Goal: Communication & Community: Answer question/provide support

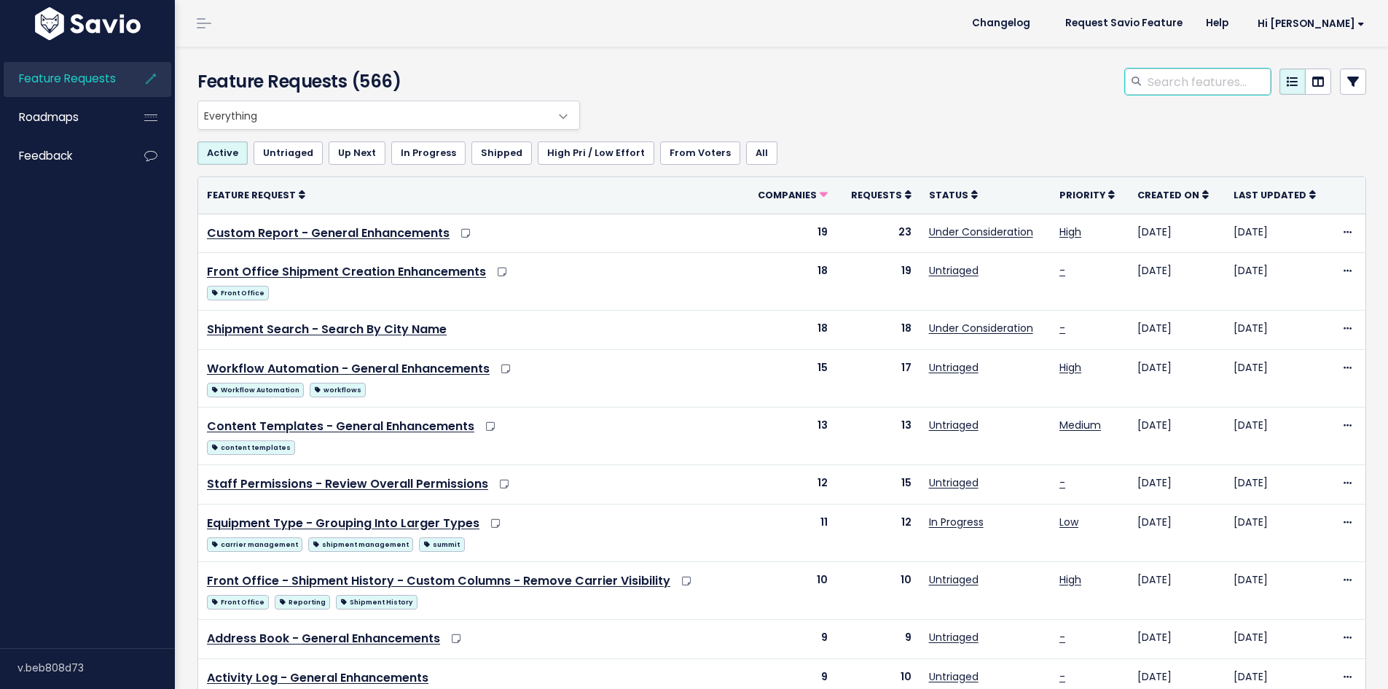
click at [1153, 89] on input "search" at bounding box center [1208, 81] width 125 height 26
type input "g"
type input "global payment"
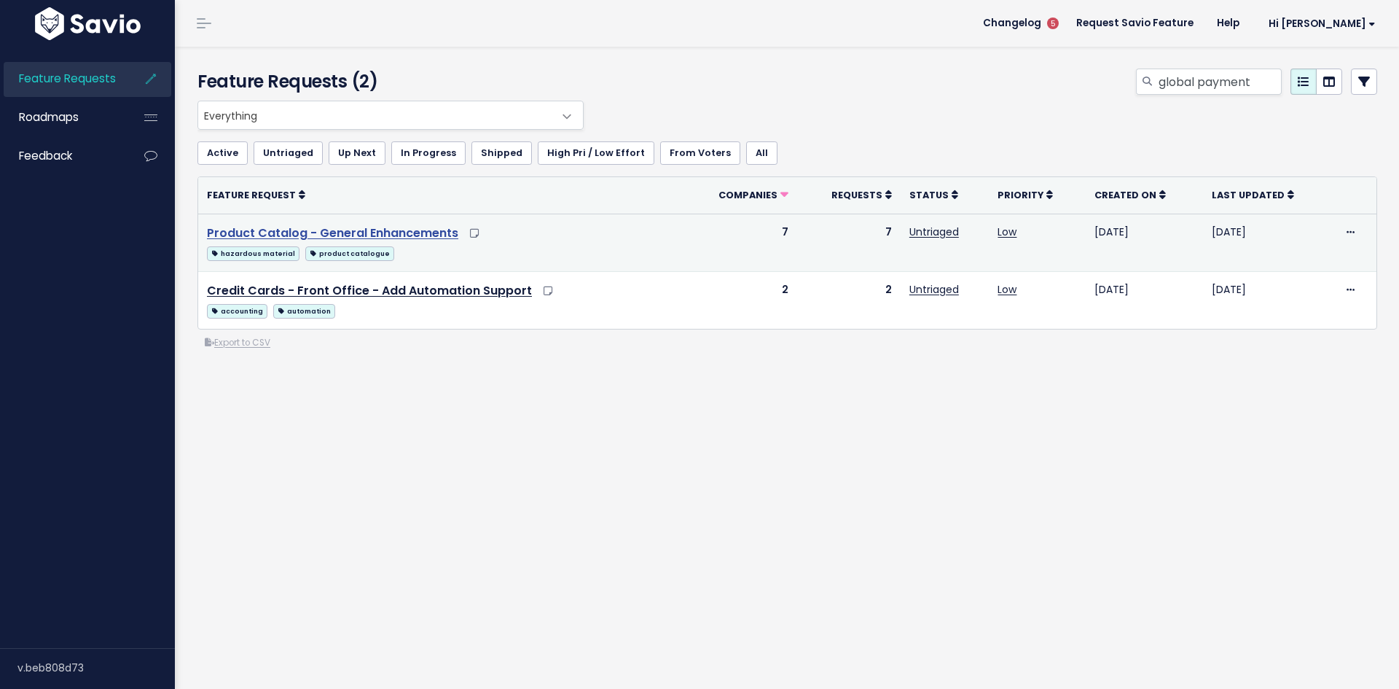
click at [385, 235] on link "Product Catalog - General Enhancements" at bounding box center [332, 232] width 251 height 17
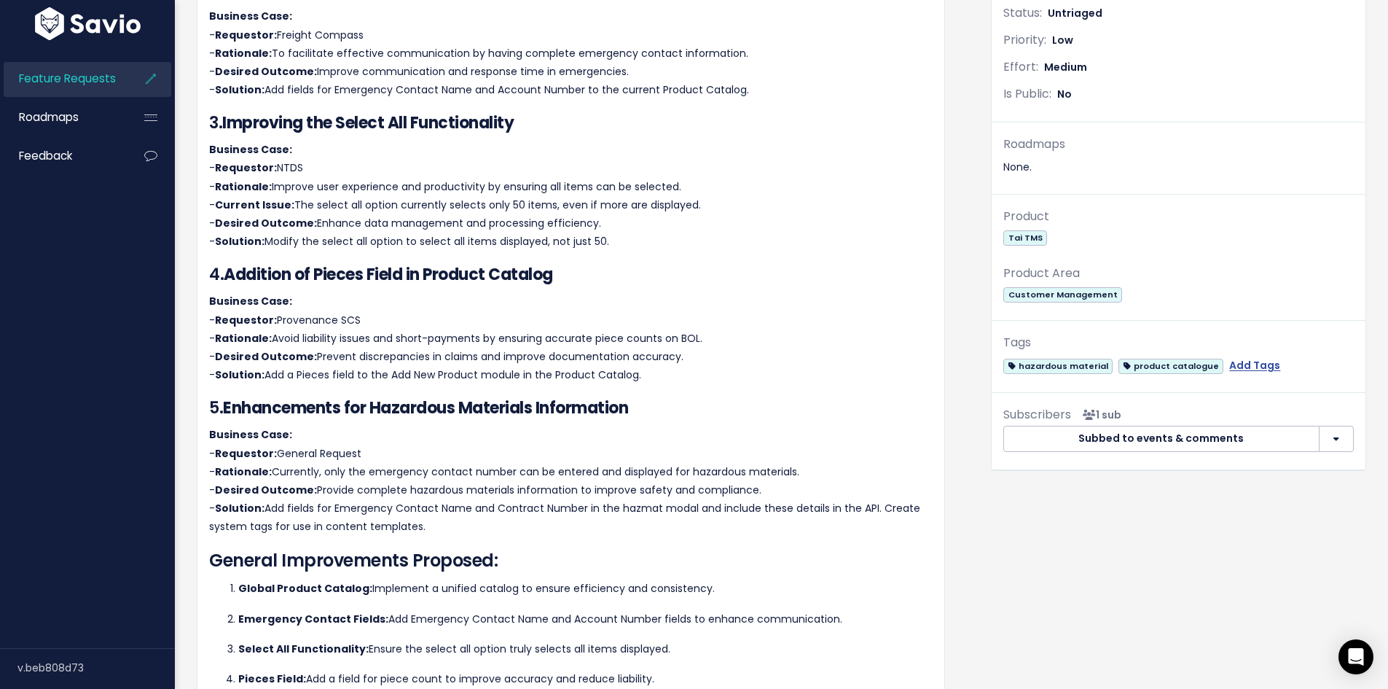
scroll to position [404, 0]
click at [60, 78] on span "Feature Requests" at bounding box center [67, 78] width 97 height 15
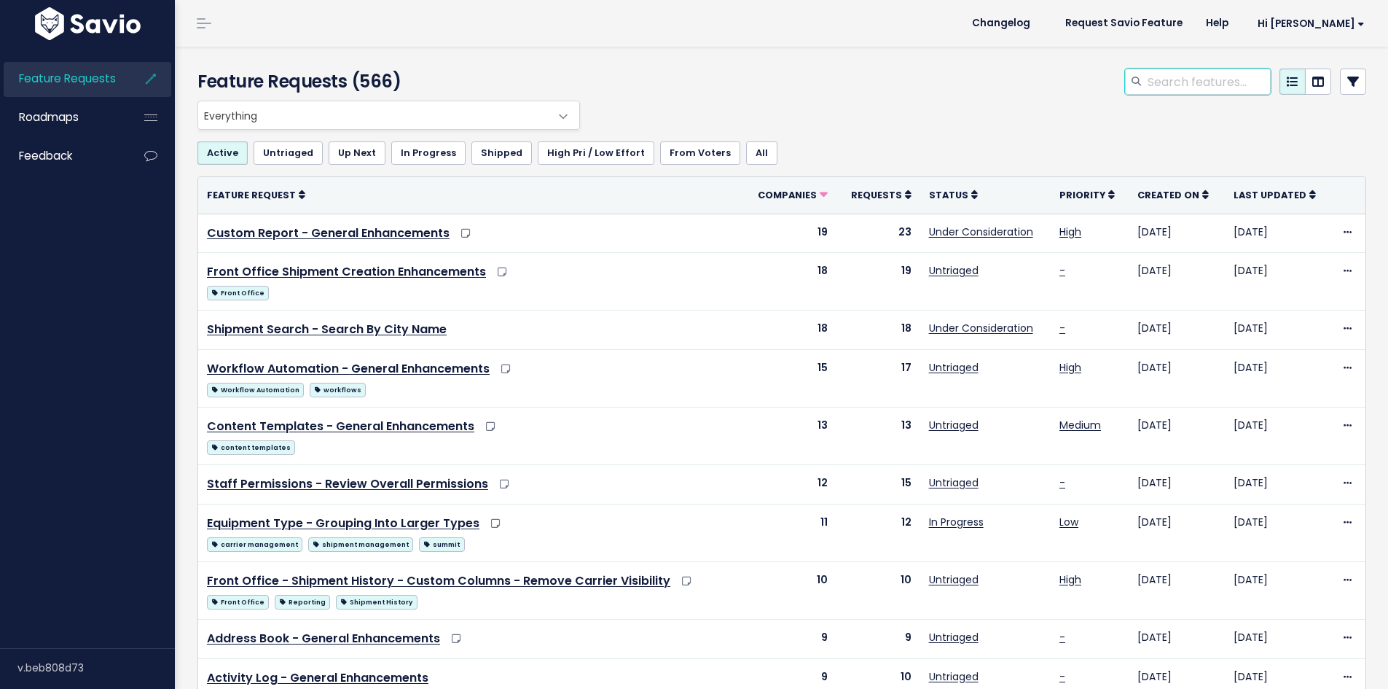
click at [1161, 82] on input "search" at bounding box center [1208, 81] width 125 height 26
type input "receive payments"
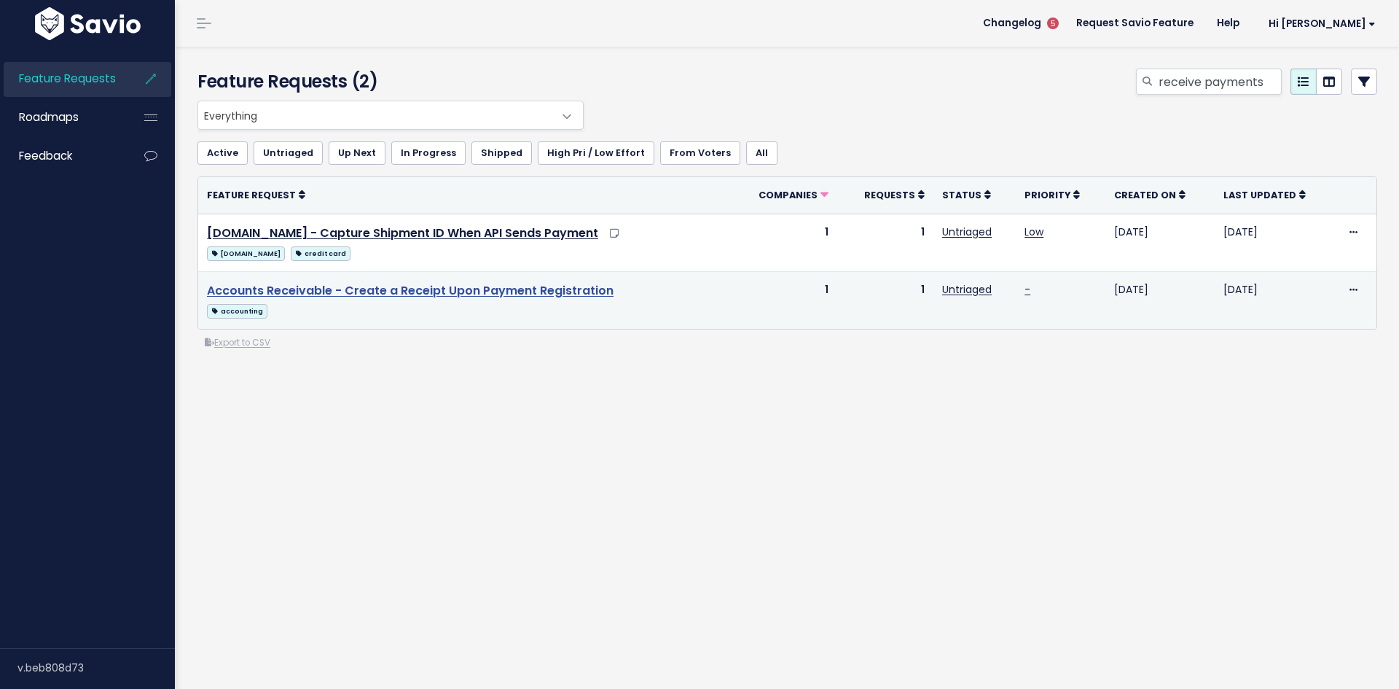
click at [519, 287] on link "Accounts Receivable - Create a Receipt Upon Payment Registration" at bounding box center [410, 290] width 407 height 17
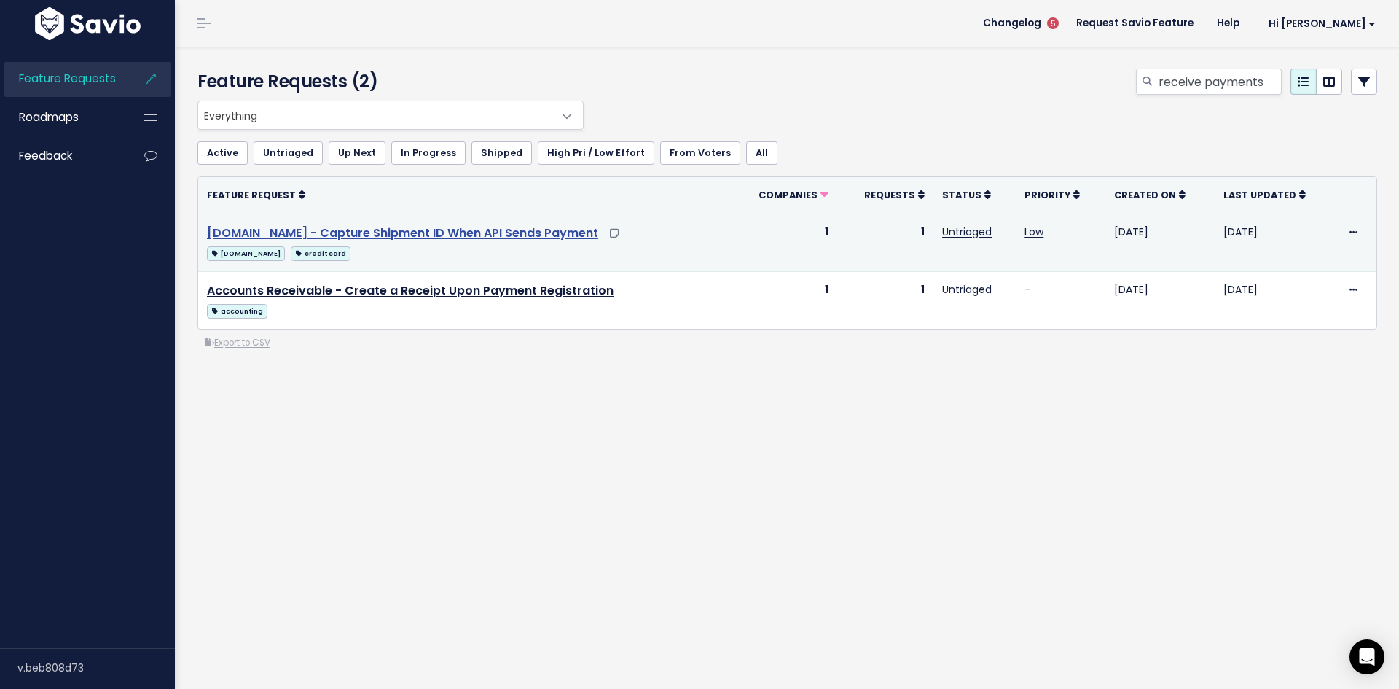
click at [470, 230] on link "authorize.net - Capture Shipment ID When API Sends Payment" at bounding box center [402, 232] width 391 height 17
click at [510, 224] on td "authorize.net - Capture Shipment ID When API Sends Payment authorize.net credit…" at bounding box center [464, 242] width 532 height 58
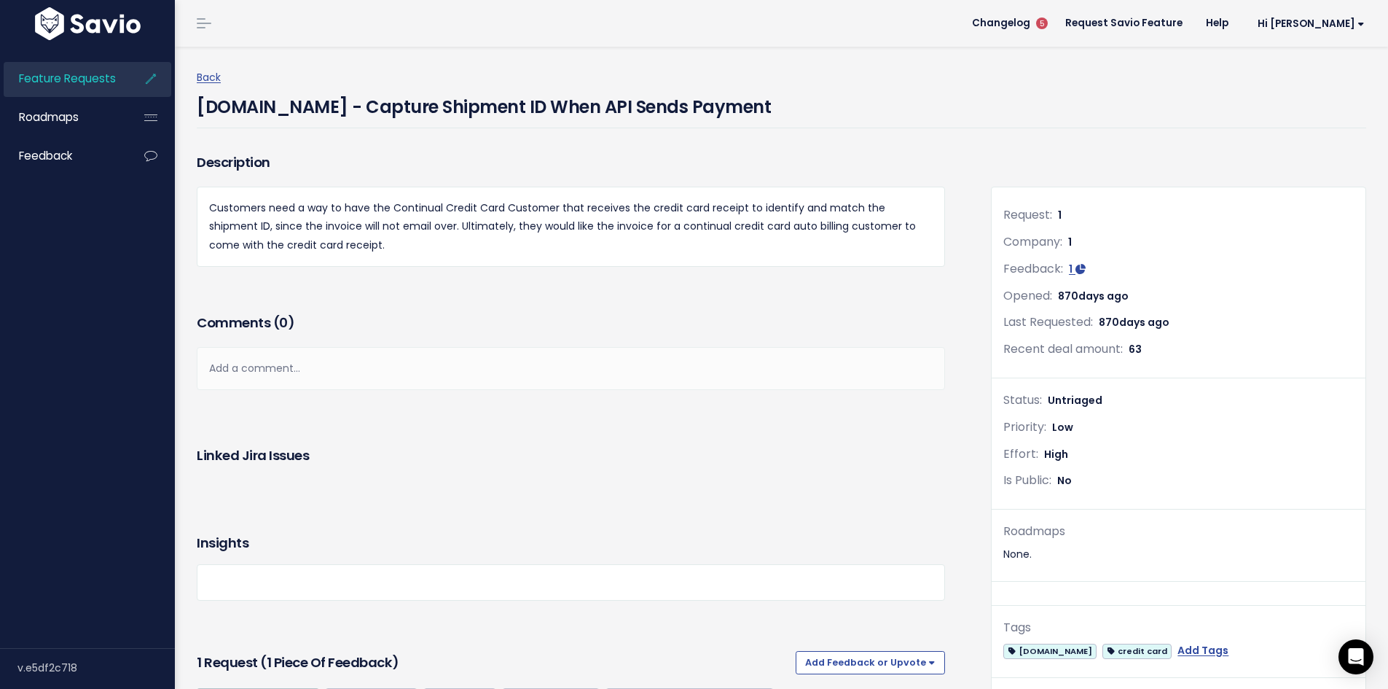
click at [72, 79] on span "Feature Requests" at bounding box center [67, 78] width 97 height 15
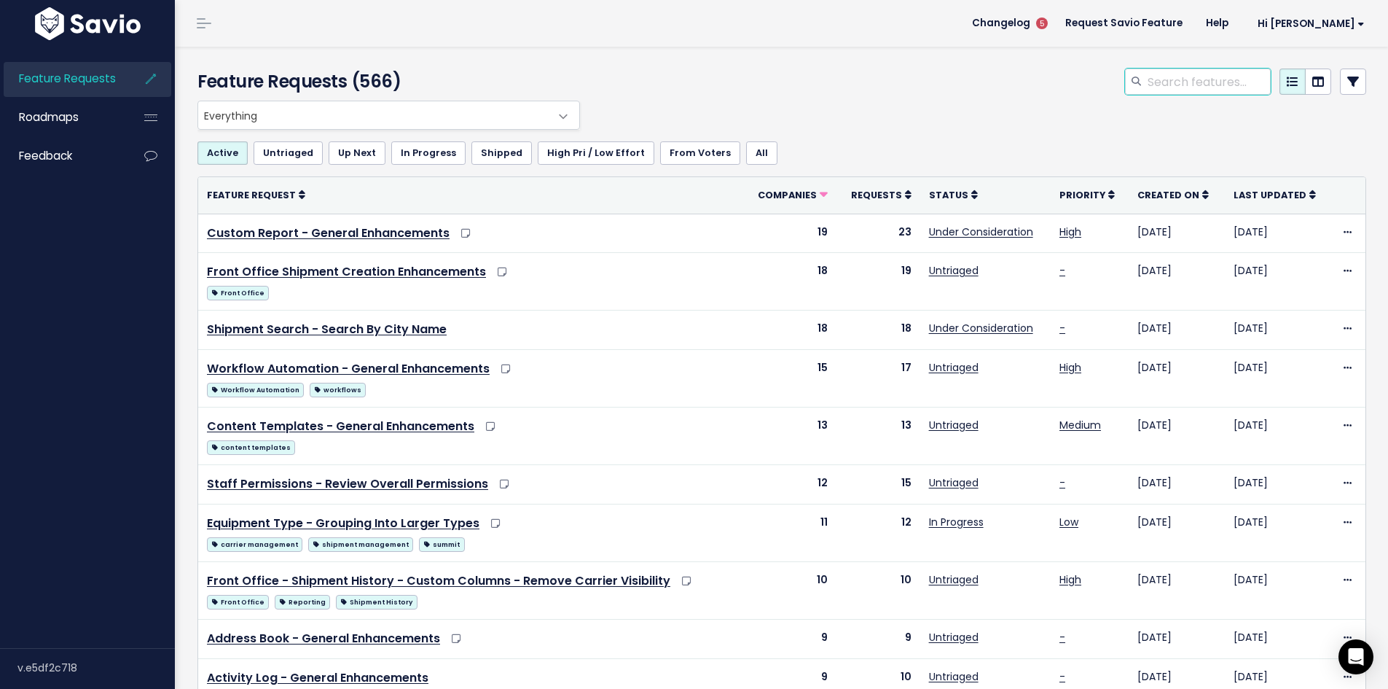
click at [1183, 80] on input "search" at bounding box center [1208, 81] width 125 height 26
type input "payment error"
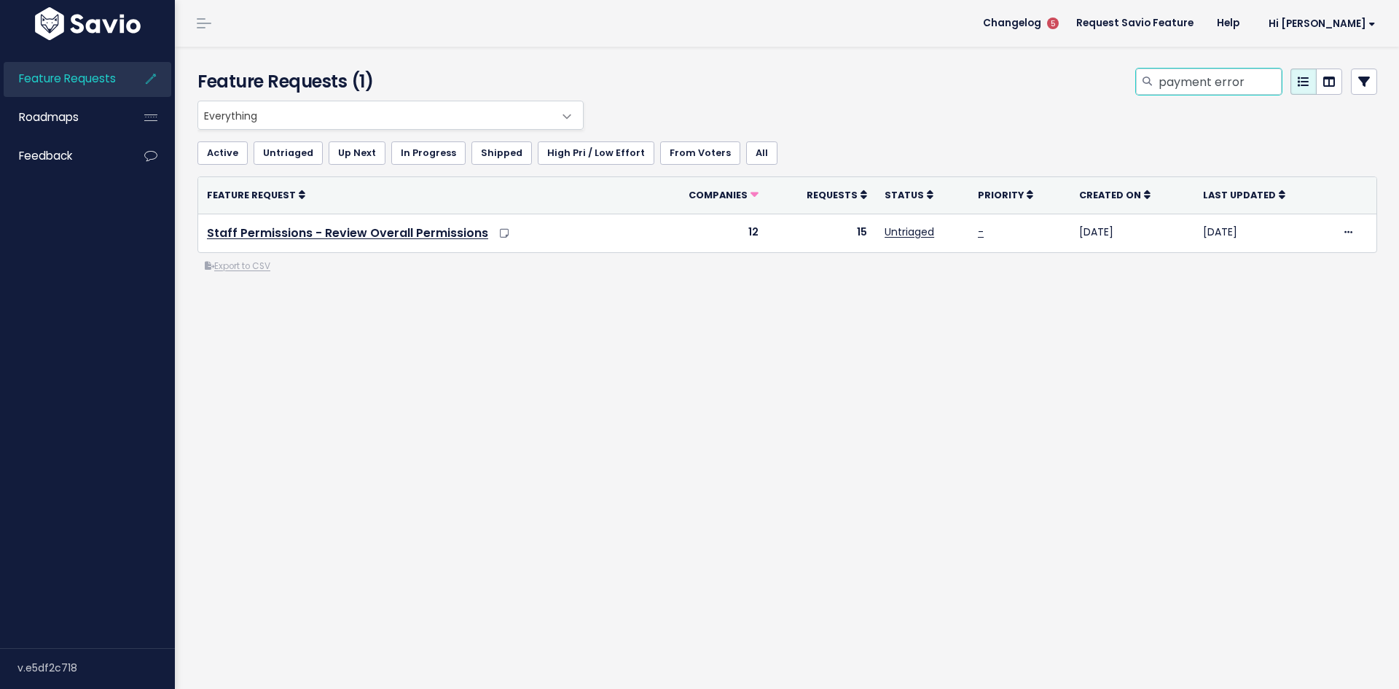
click at [1183, 80] on input "payment error" at bounding box center [1219, 81] width 125 height 26
click at [1157, 71] on input "payment error" at bounding box center [1219, 81] width 125 height 26
click at [1157, 85] on input "payment error" at bounding box center [1219, 81] width 125 height 26
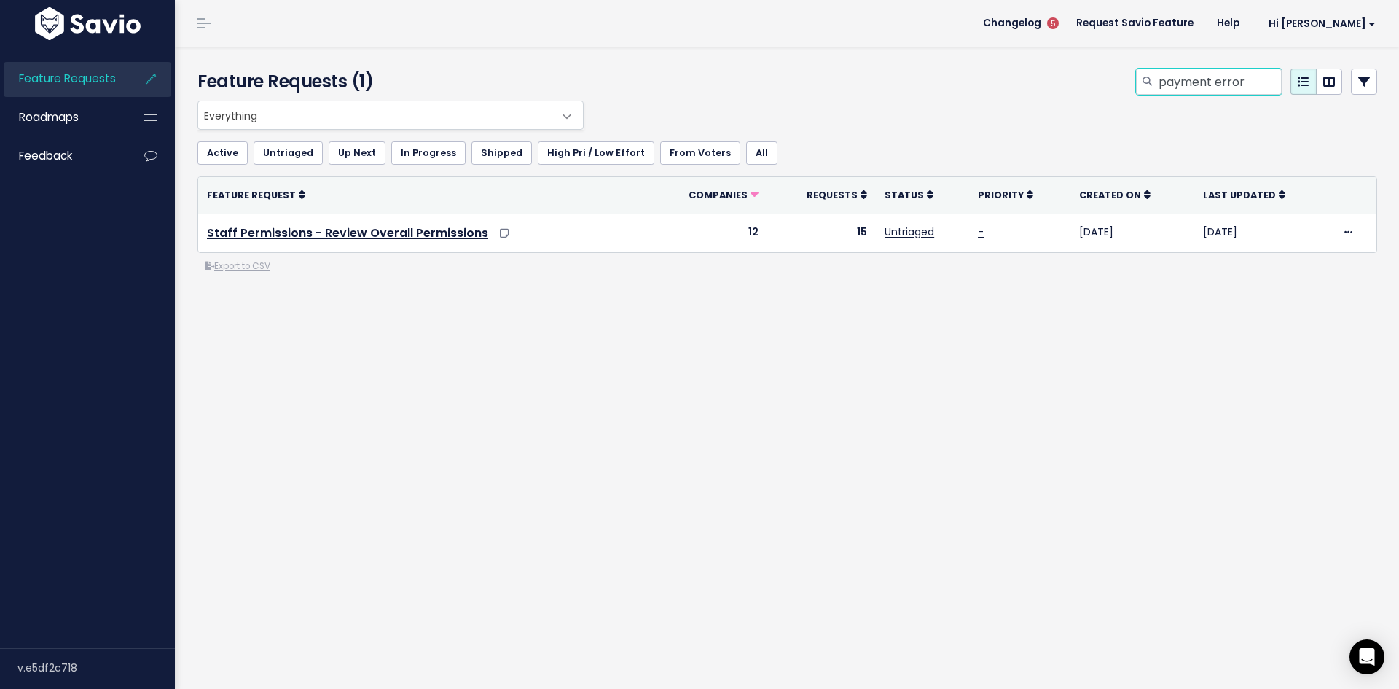
click at [1157, 85] on input "payment error" at bounding box center [1219, 81] width 125 height 26
type input "global payment"
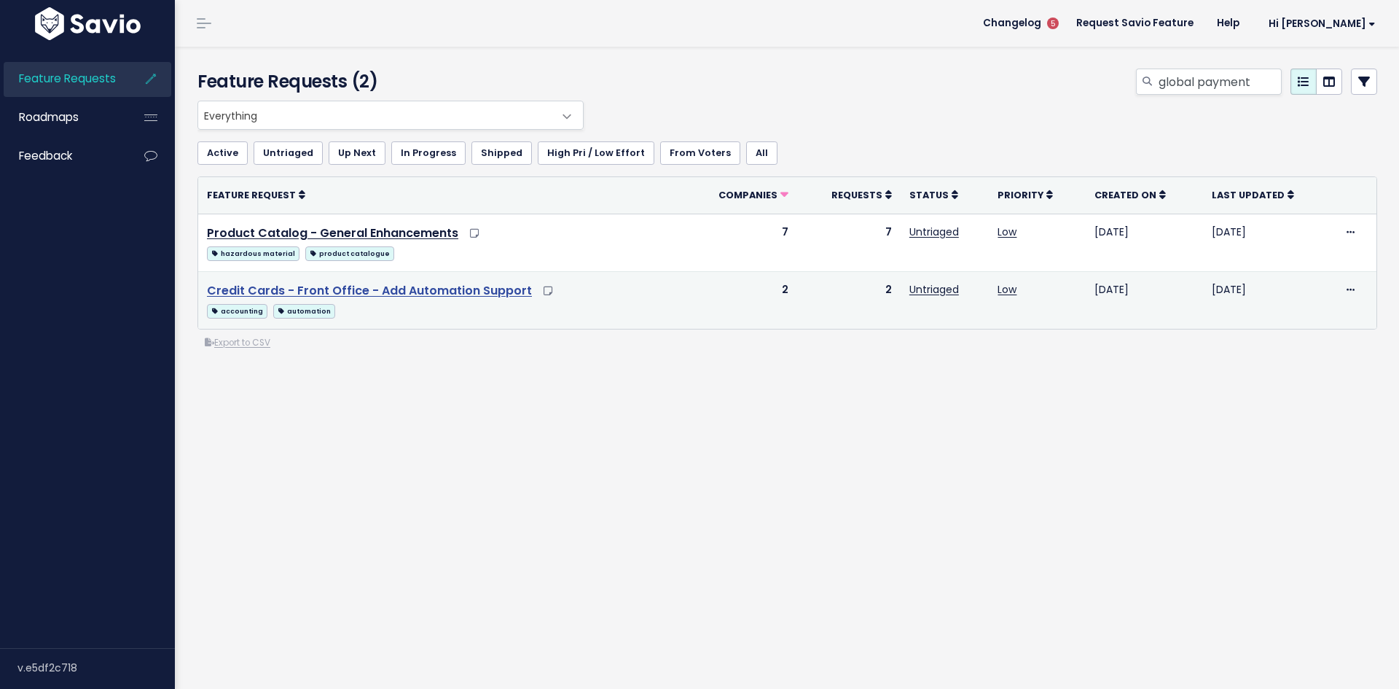
click at [411, 294] on link "Credit Cards - Front Office - Add Automation Support" at bounding box center [369, 290] width 325 height 17
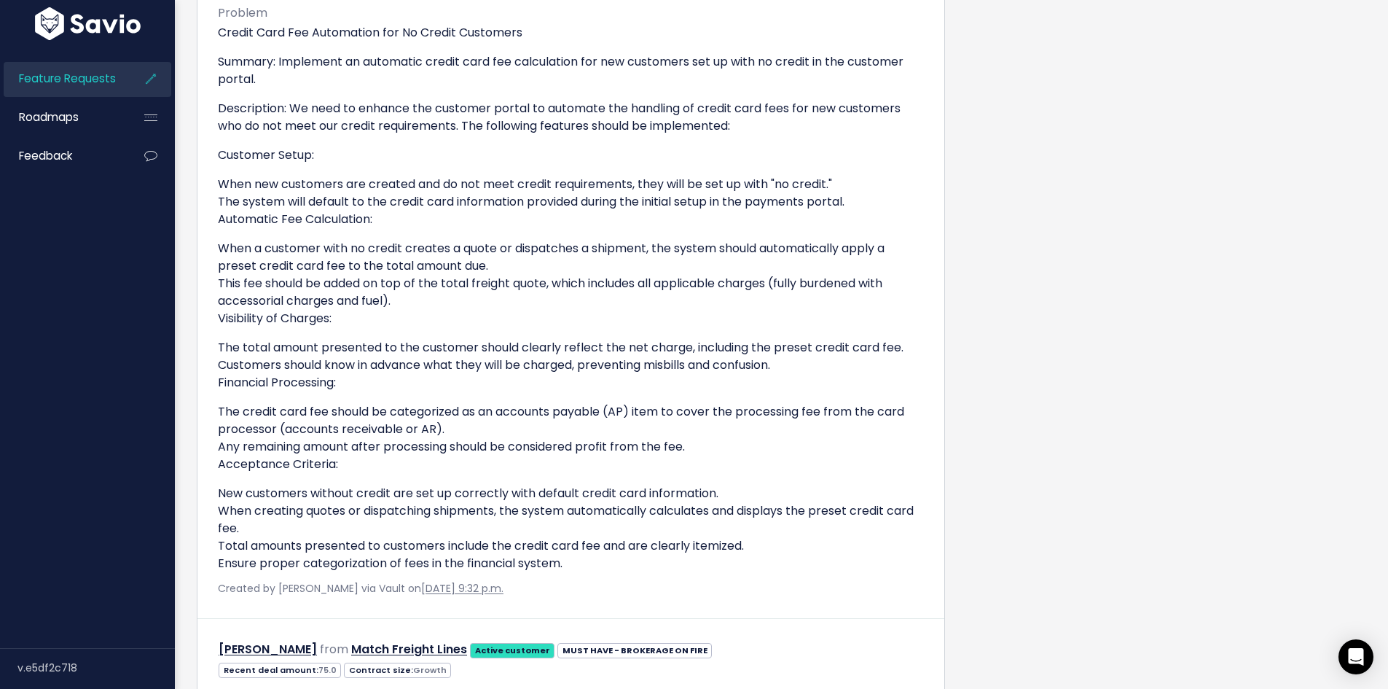
scroll to position [1348, 0]
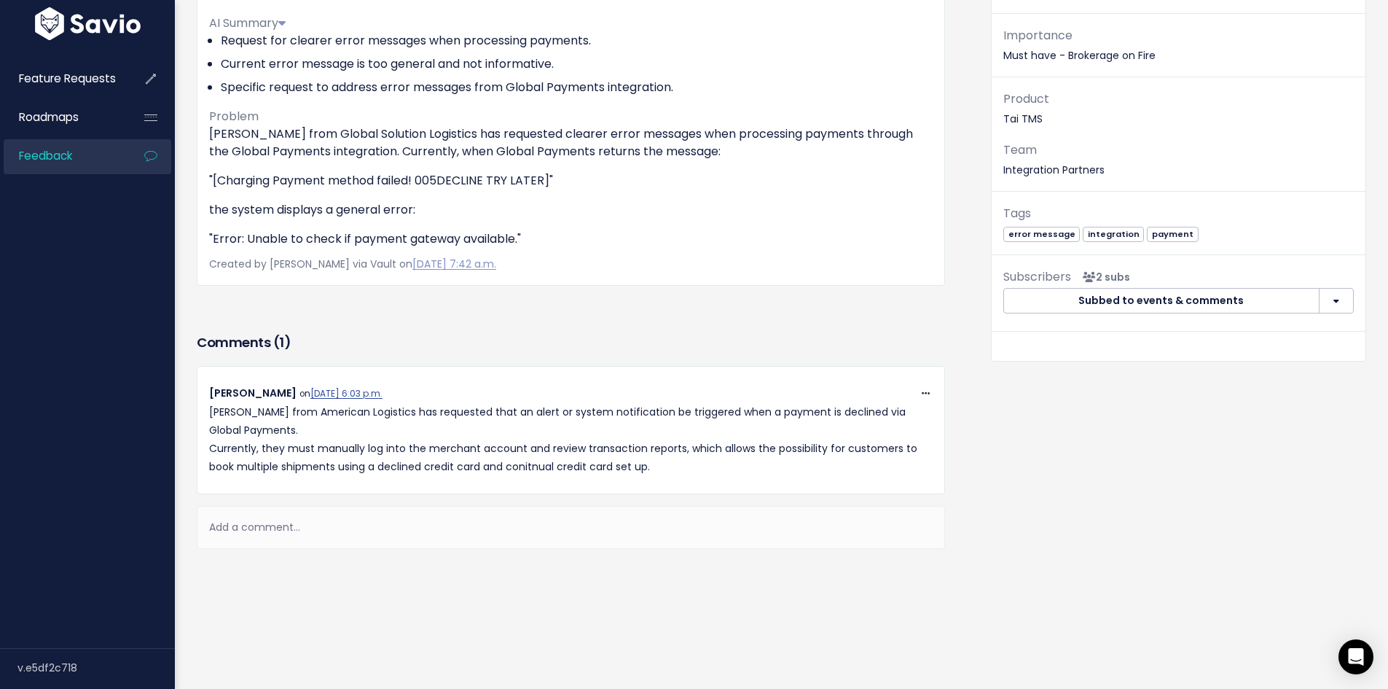
scroll to position [210, 0]
drag, startPoint x: 375, startPoint y: 501, endPoint x: 368, endPoint y: 508, distance: 10.3
click at [375, 506] on div "Add a comment..." at bounding box center [571, 527] width 748 height 43
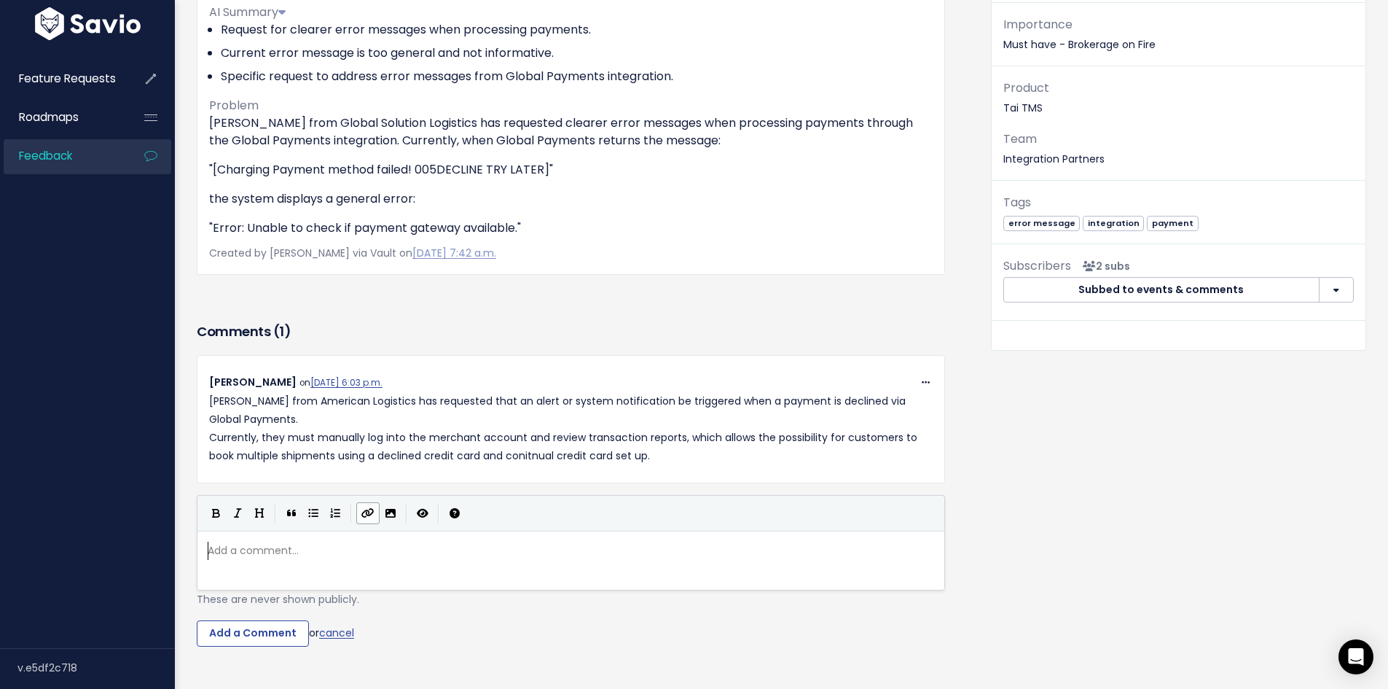
scroll to position [5, 0]
click at [456, 564] on div "Add a comment... ​" at bounding box center [589, 578] width 769 height 80
paste textarea "."
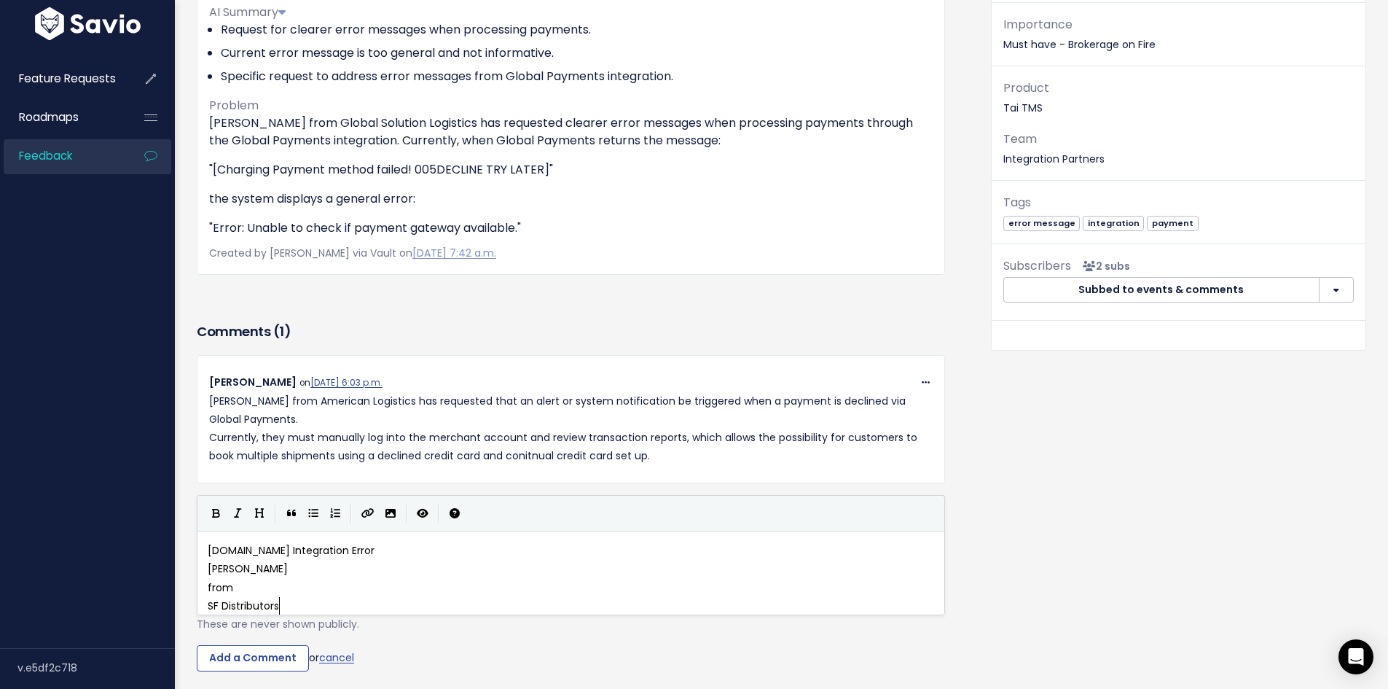
click at [256, 547] on span "[DOMAIN_NAME] Integration Error" at bounding box center [291, 550] width 167 height 15
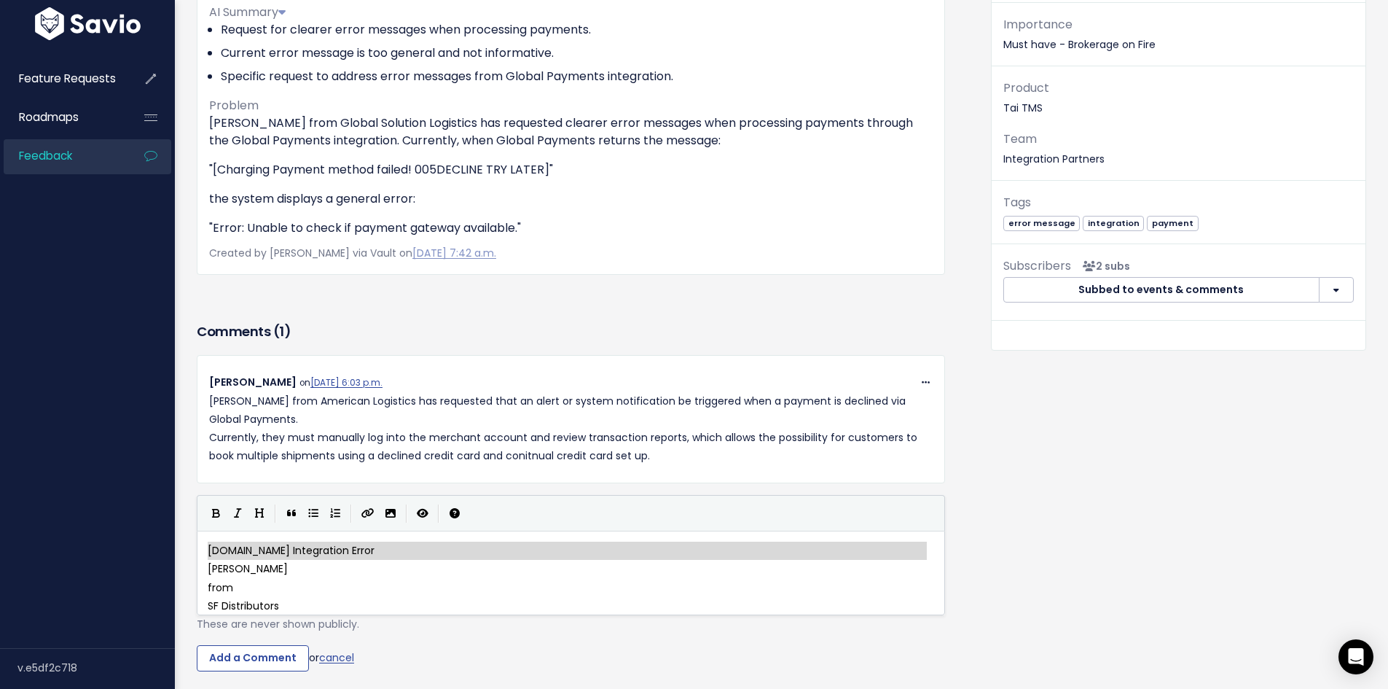
type textarea "="
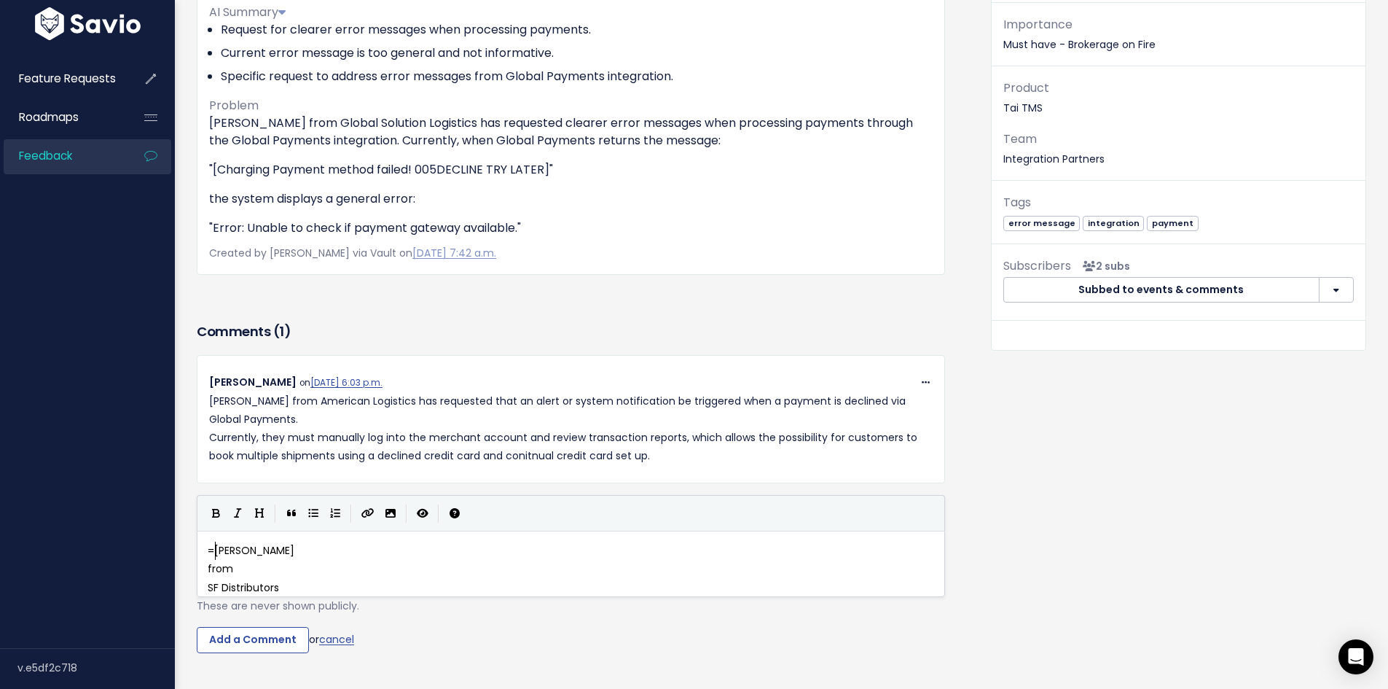
scroll to position [5, 7]
click at [204, 572] on div "x [PERSON_NAME] from SF Distributors" at bounding box center [571, 563] width 748 height 66
click at [207, 568] on pre "from" at bounding box center [576, 569] width 743 height 18
click at [207, 567] on pre "SF Distributors" at bounding box center [576, 569] width 743 height 18
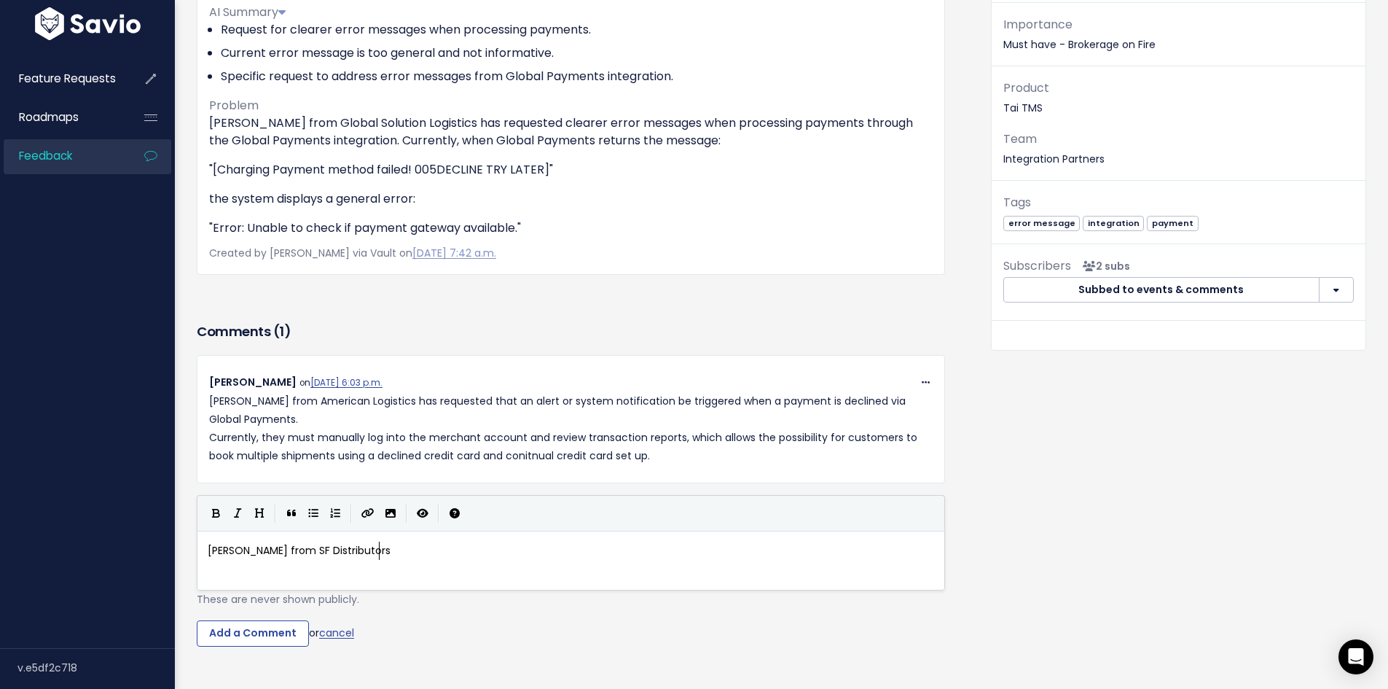
click at [391, 550] on pre "[PERSON_NAME] from SF Distributors" at bounding box center [576, 550] width 743 height 18
type textarea "have requstedt the"
type textarea "ested the system to includ"
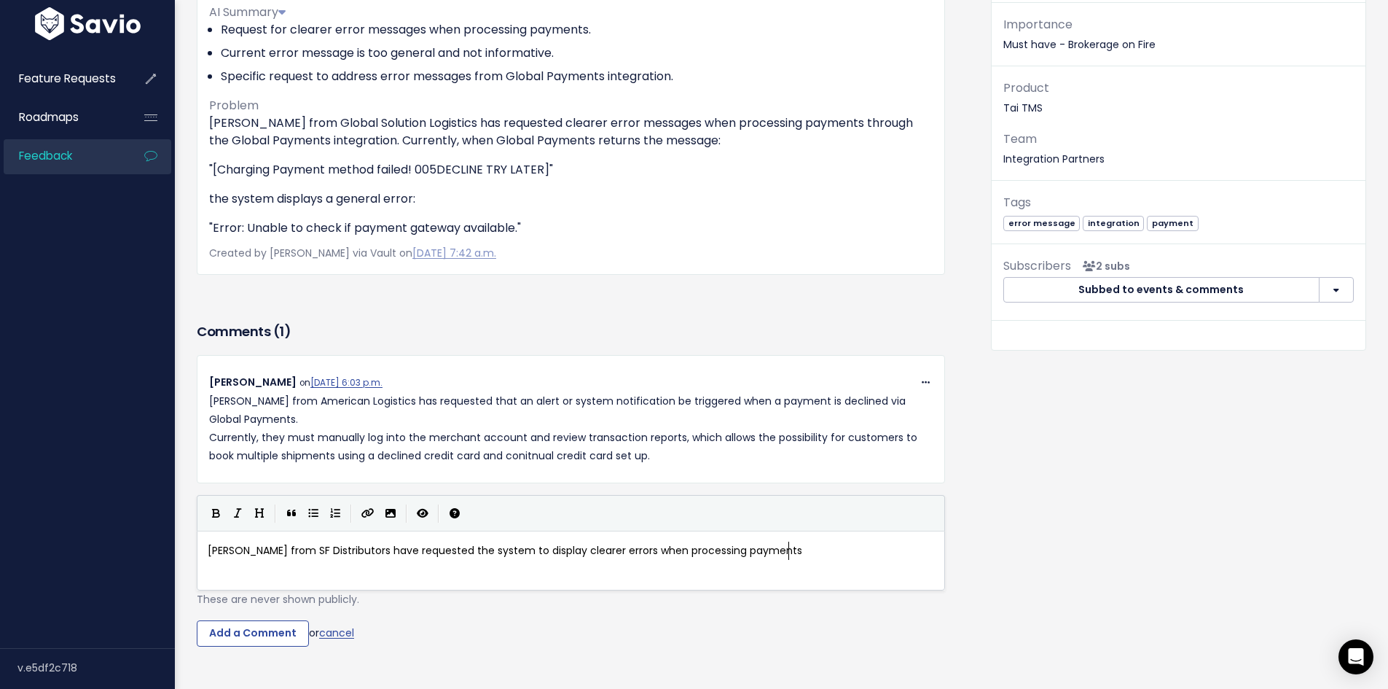
scroll to position [5, 256]
type textarea "display clearer errors when processing payments."
type textarea "Curerenlty"
type textarea "renlty the error displaying"
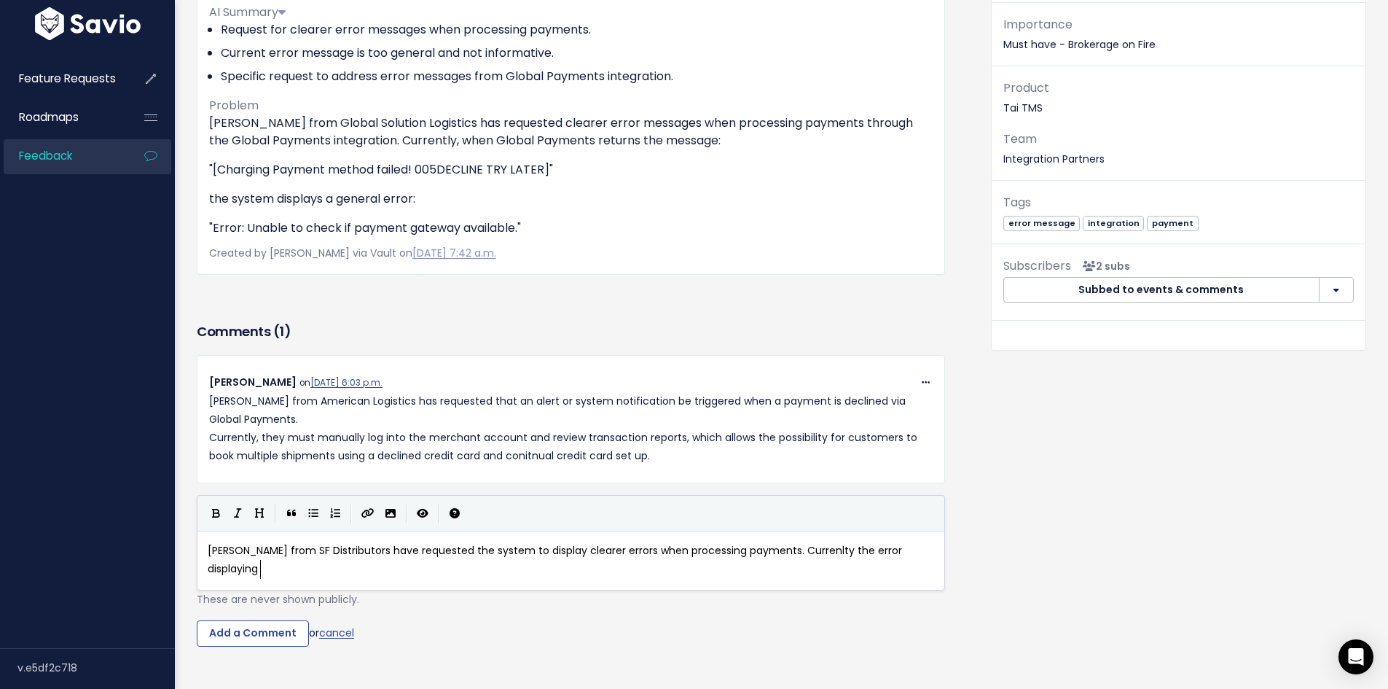
scroll to position [5, 133]
paste textarea
click at [263, 569] on span "[PERSON_NAME] from SF Distributors have requested the system to display clearer…" at bounding box center [556, 559] width 697 height 33
type textarea ":"
type textarea """
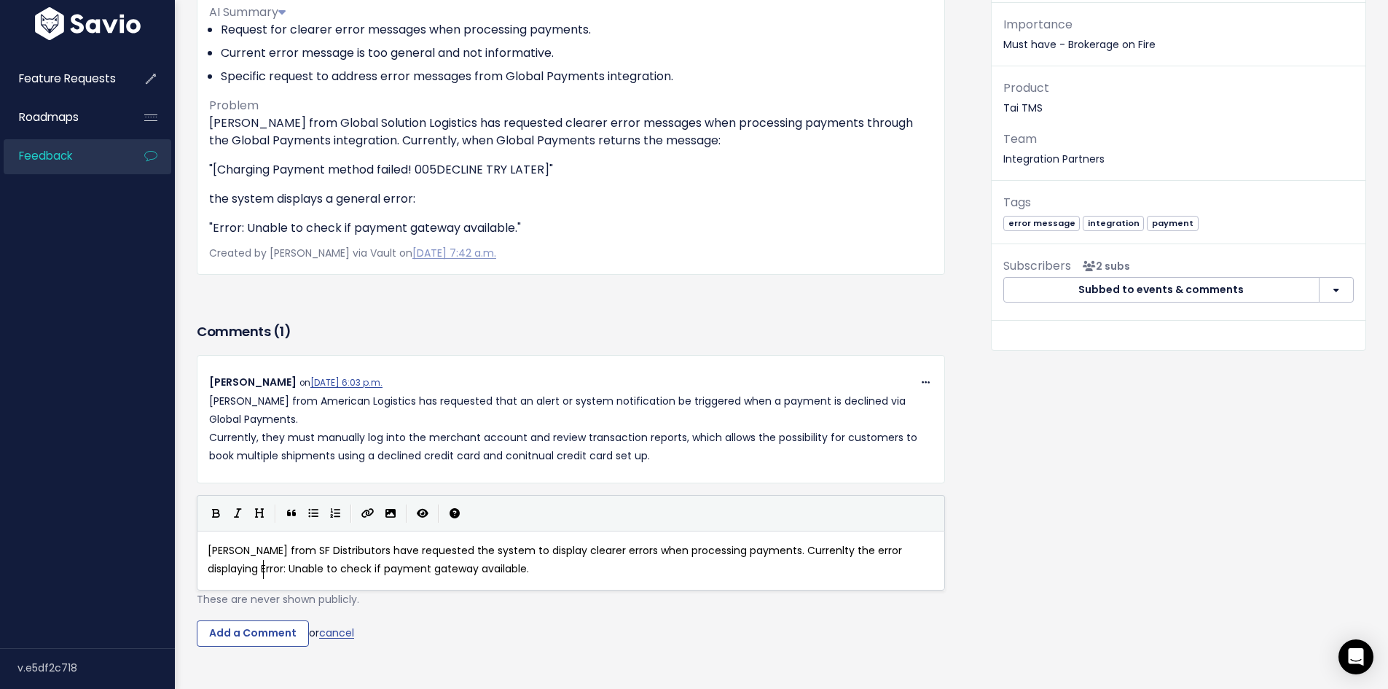
scroll to position [5, 3]
click at [547, 571] on pre "[PERSON_NAME] from SF Distributors have requested the system to display clearer…" at bounding box center [576, 559] width 743 height 36
type textarea "" is not indicative when a customer has orovided /entered incorrect credit card…"
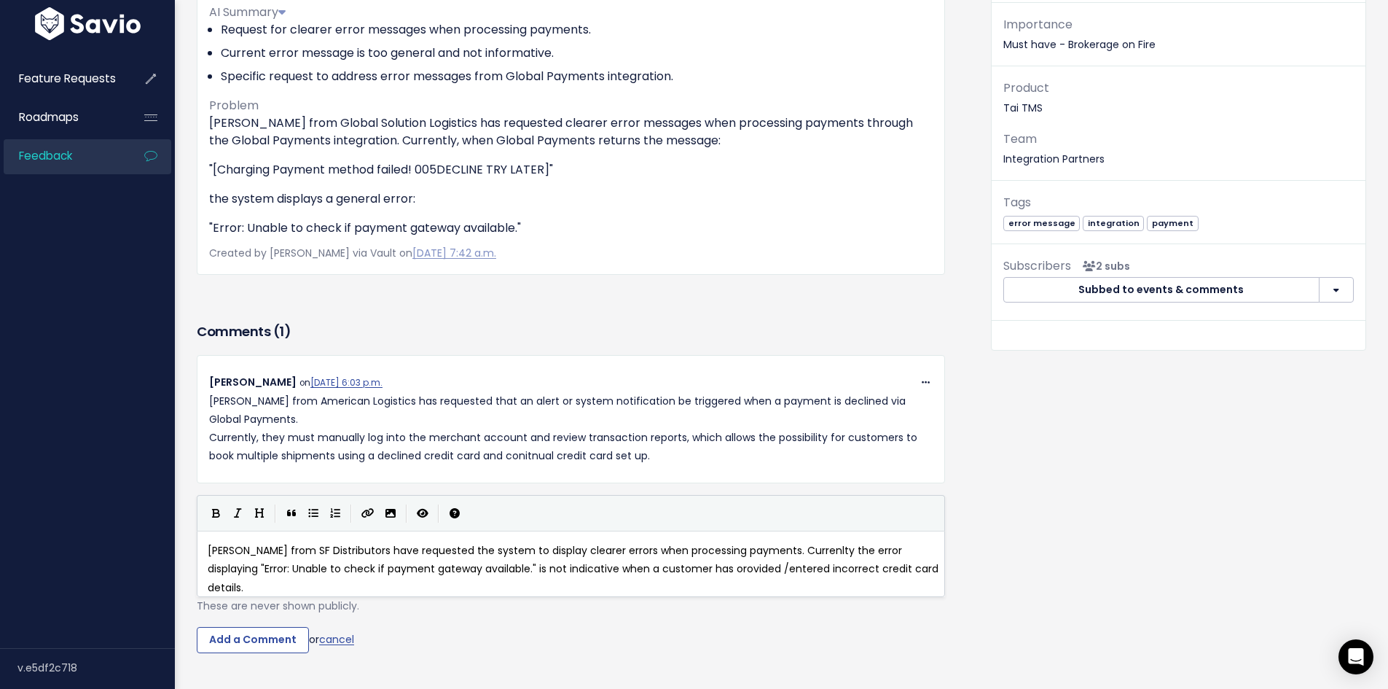
click at [289, 571] on span "[PERSON_NAME] from SF Distributors have requested the system to display clearer…" at bounding box center [575, 568] width 734 height 51
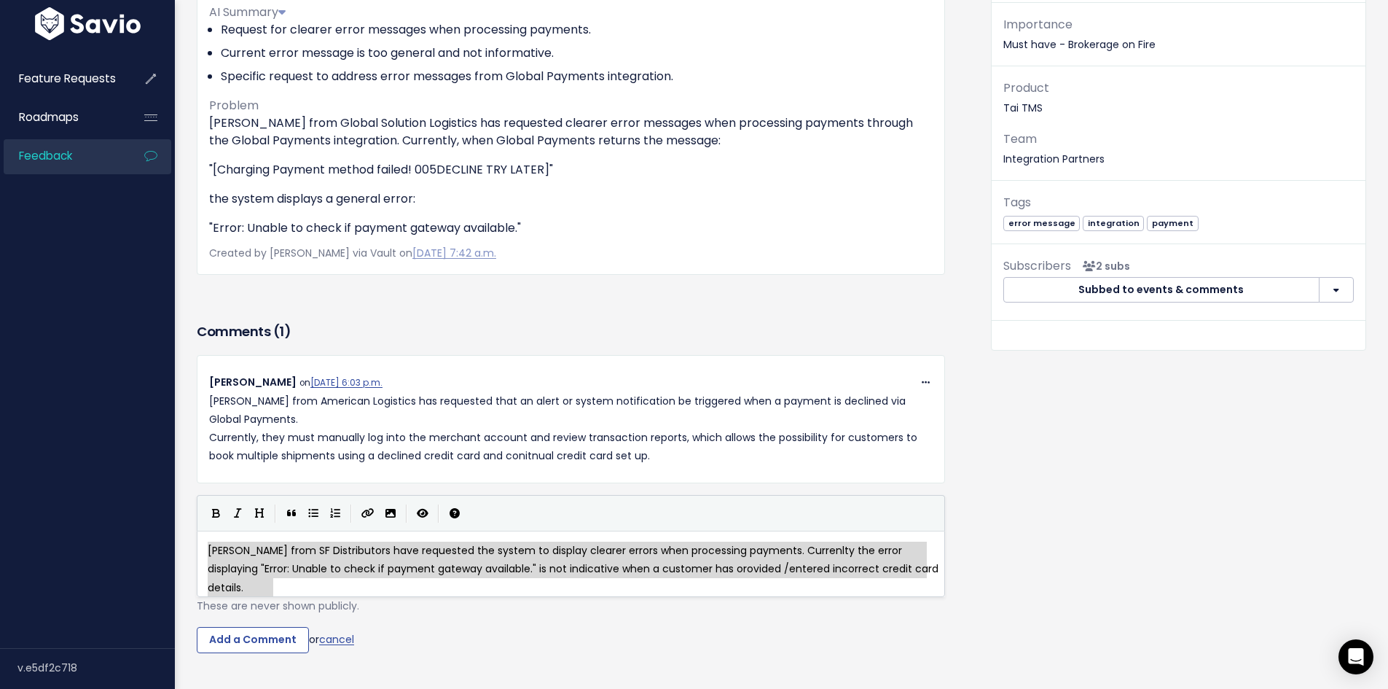
type textarea "[PERSON_NAME] from SF Distributors have requested the system to display clearer…"
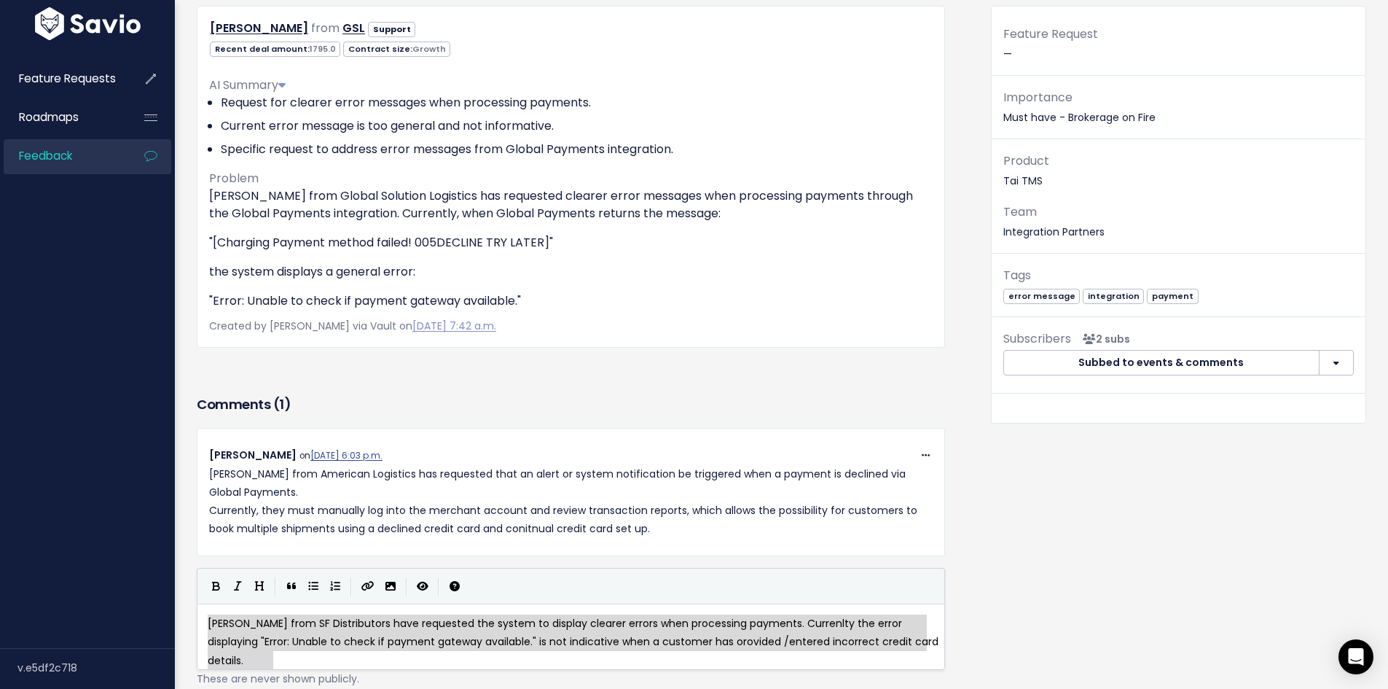
drag, startPoint x: 348, startPoint y: 561, endPoint x: 330, endPoint y: 632, distance: 73.0
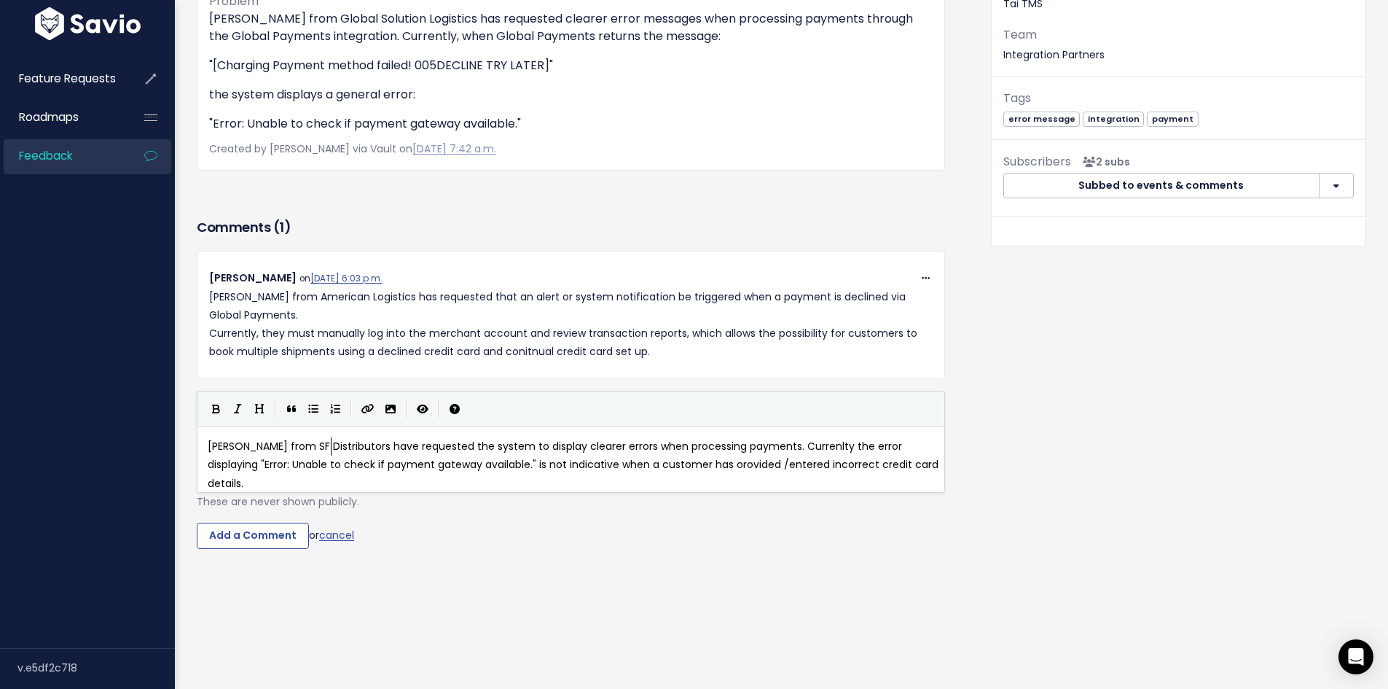
scroll to position [336, 0]
click at [832, 439] on span "[PERSON_NAME] from SF Distributors have requested the system to display clearer…" at bounding box center [575, 464] width 734 height 51
type textarea "l"
type textarea ""Error: Unable to check if payment gateway available"
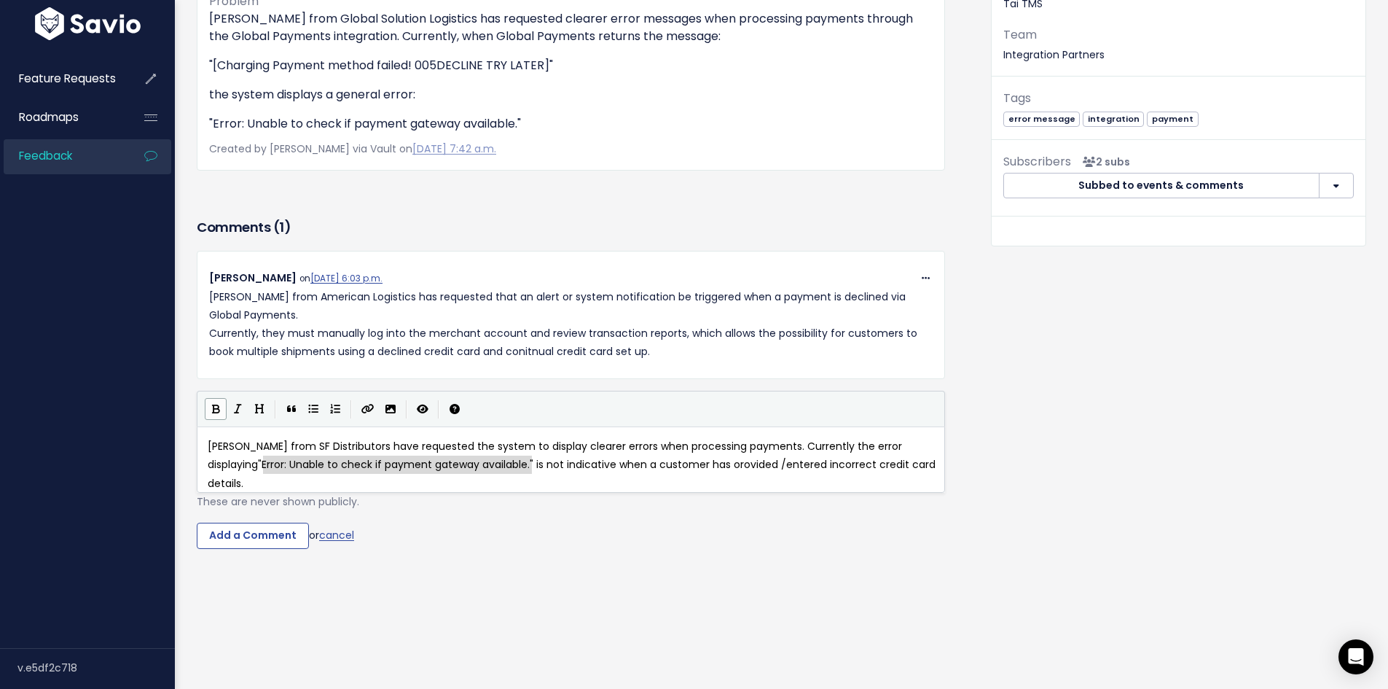
click at [212, 404] on icon "Bold" at bounding box center [216, 409] width 8 height 10
click at [791, 443] on span "[PERSON_NAME] from SF Distributors have requested the system to display clearer…" at bounding box center [568, 464] width 721 height 51
type textarea "privide"
type textarea "ovided"
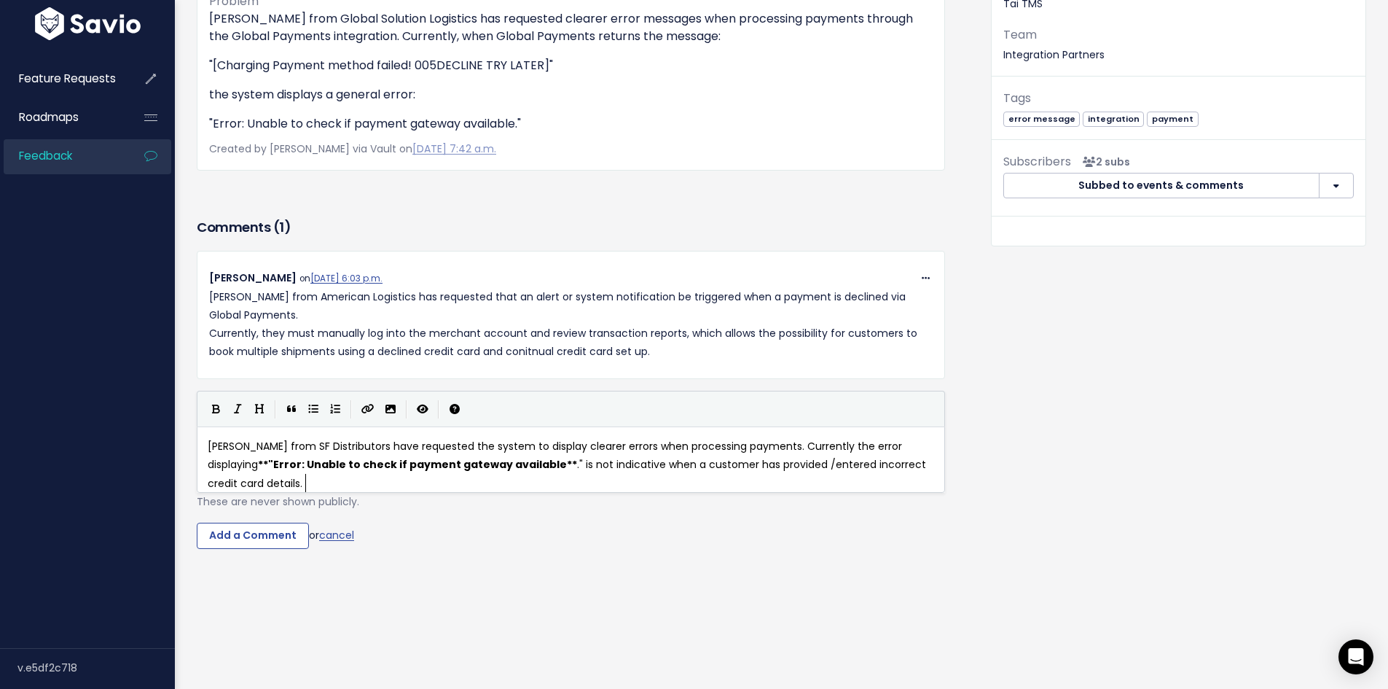
click at [317, 462] on pre "[PERSON_NAME] from SF Distributors have requested the system to display clearer…" at bounding box center [576, 464] width 743 height 55
click at [360, 398] on button "Create Link" at bounding box center [367, 409] width 23 height 22
type textarea "Ticket"
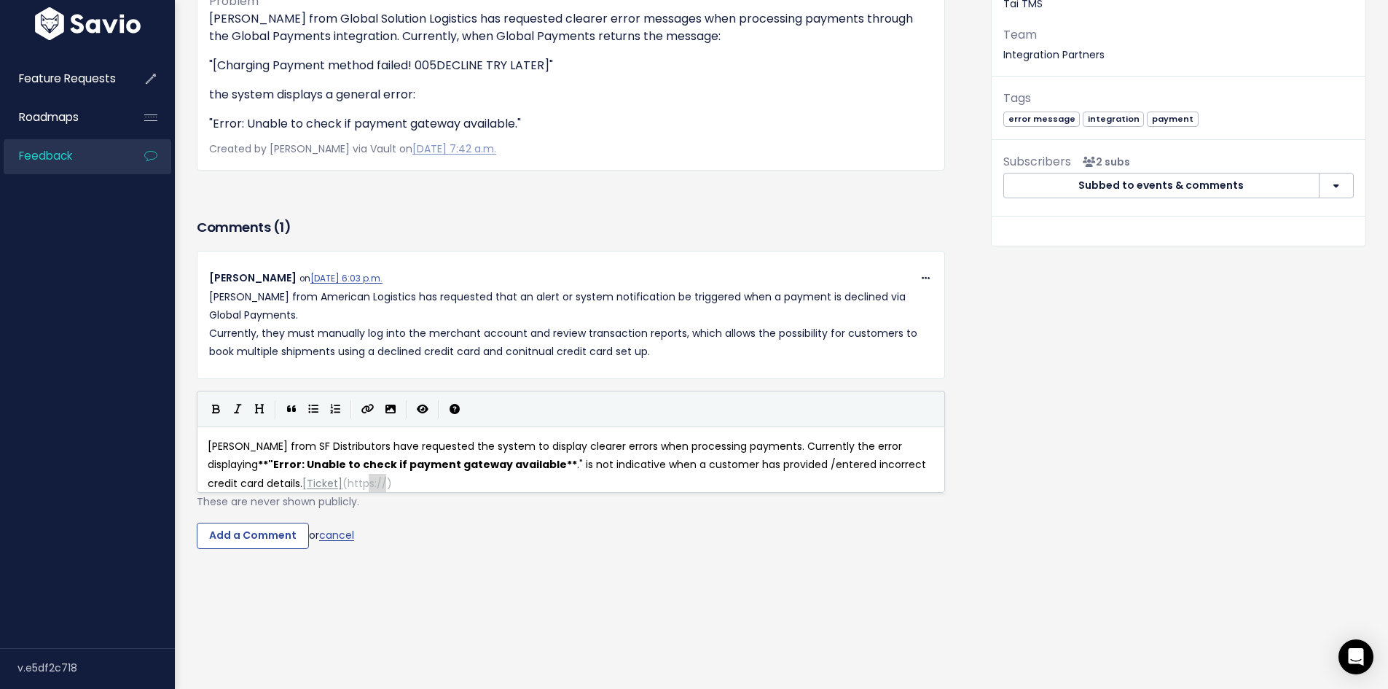
type textarea "https://"
drag, startPoint x: 387, startPoint y: 461, endPoint x: 365, endPoint y: 463, distance: 22.0
click at [265, 530] on input "Add a Comment" at bounding box center [253, 535] width 112 height 26
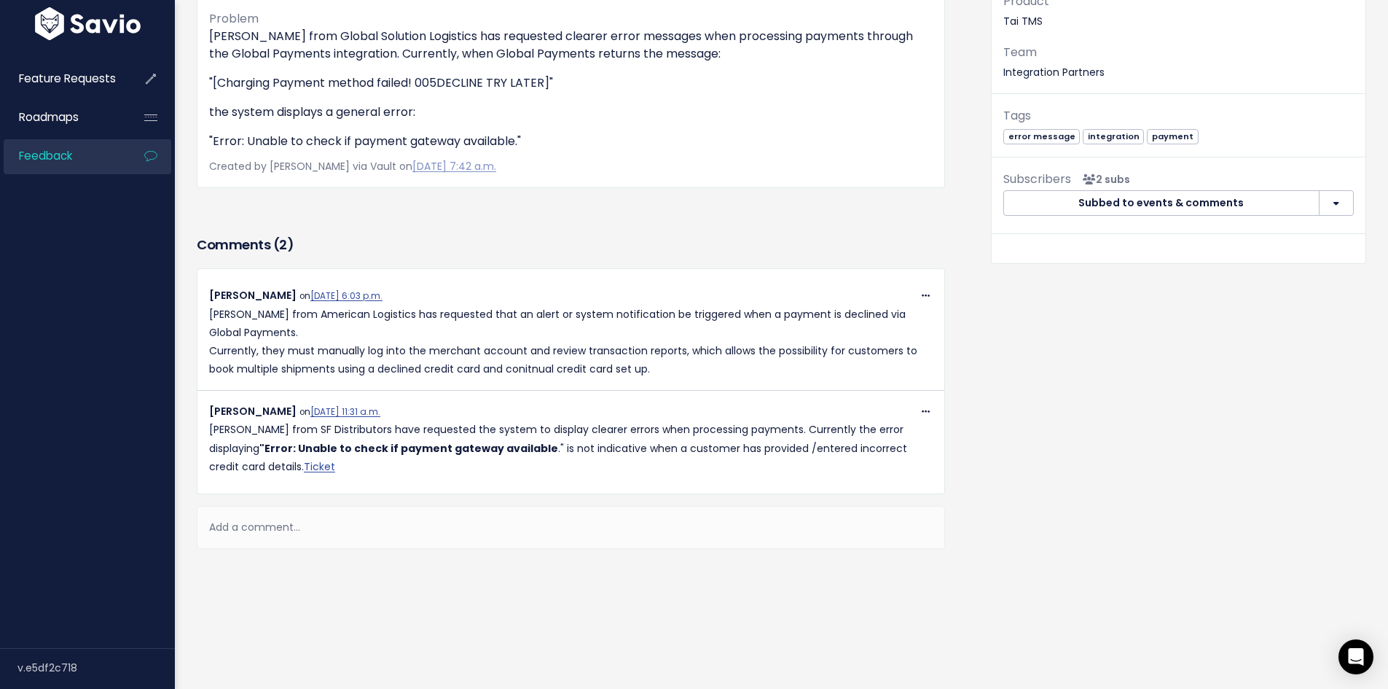
scroll to position [307, 0]
